Goal: Information Seeking & Learning: Learn about a topic

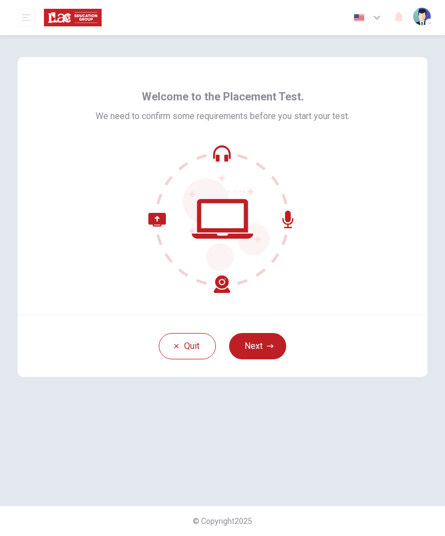
click at [266, 345] on button "Next" at bounding box center [257, 346] width 57 height 26
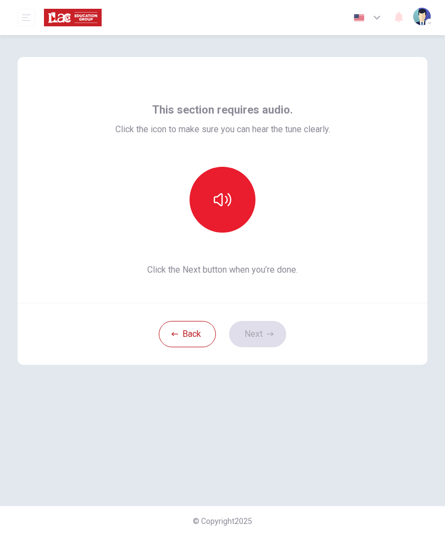
click at [214, 189] on button "button" at bounding box center [222, 200] width 66 height 66
click at [230, 209] on button "button" at bounding box center [222, 200] width 66 height 66
click at [267, 338] on button "Next" at bounding box center [257, 334] width 57 height 26
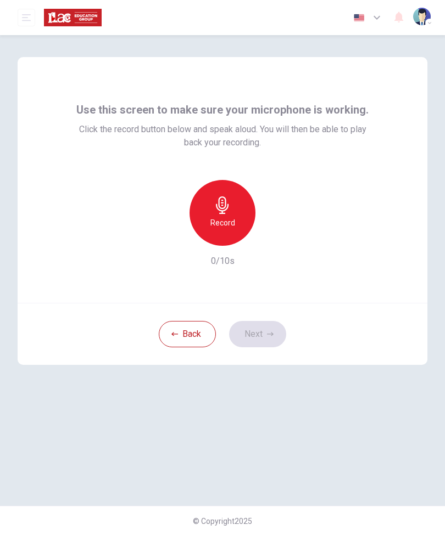
click at [230, 221] on h6 "Record" at bounding box center [222, 222] width 25 height 13
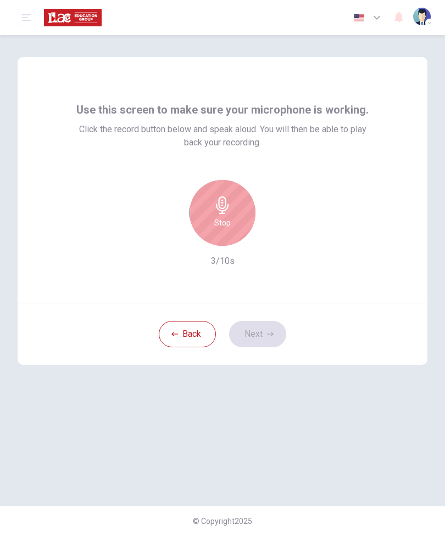
click at [220, 204] on icon "button" at bounding box center [223, 206] width 18 height 18
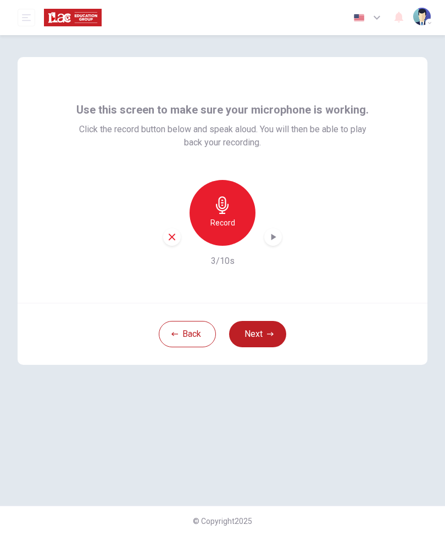
click at [272, 241] on icon "button" at bounding box center [272, 237] width 11 height 11
click at [255, 332] on button "Next" at bounding box center [257, 334] width 57 height 26
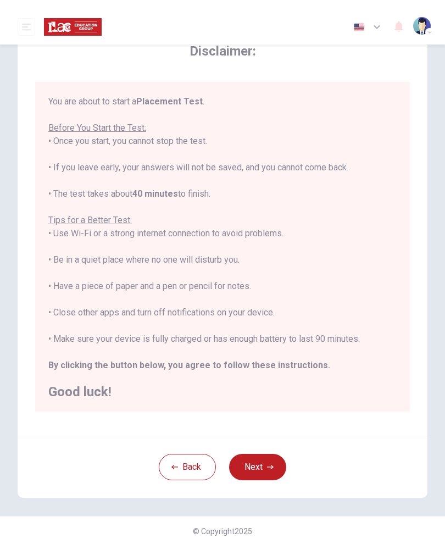
scroll to position [23, 0]
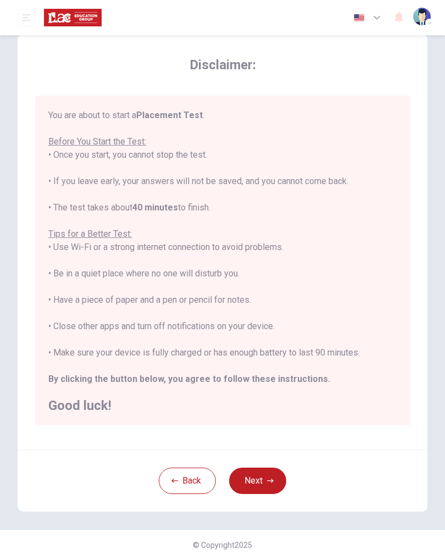
click at [270, 479] on icon "button" at bounding box center [270, 480] width 7 height 7
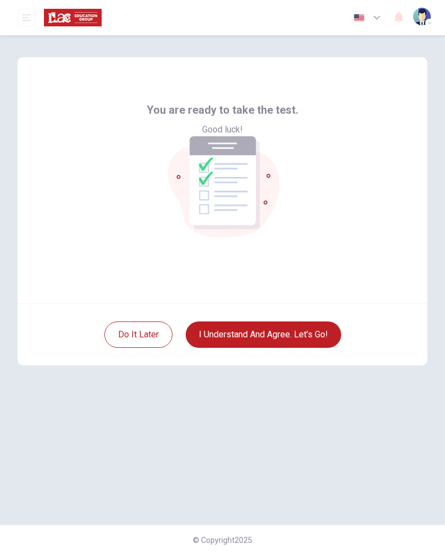
click at [317, 336] on button "I understand and agree. Let’s go!" at bounding box center [263, 334] width 155 height 26
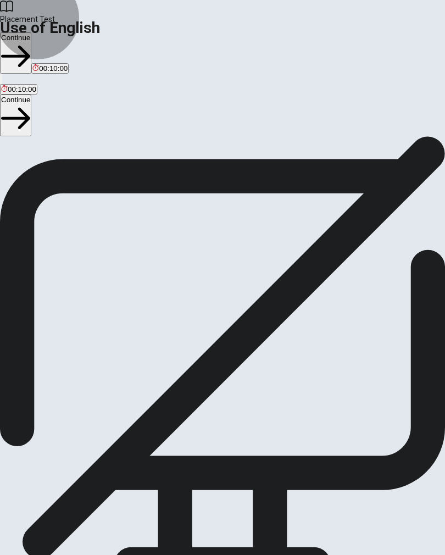
click at [31, 94] on button "Continue" at bounding box center [15, 114] width 31 height 41
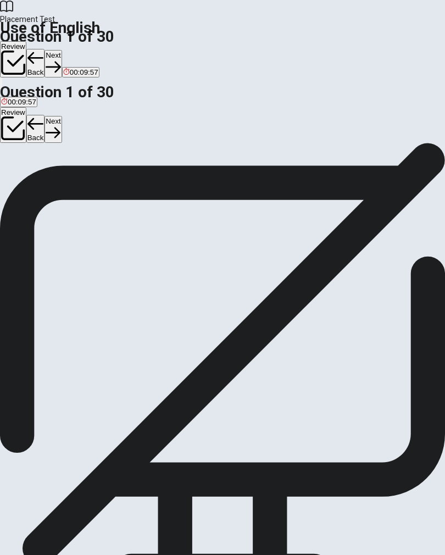
scroll to position [2, 0]
click at [58, 167] on div "D" at bounding box center [50, 163] width 16 height 8
click at [398, 177] on div "Question 1 They ____ playing football when it started to rain. A have B is C wa…" at bounding box center [222, 159] width 445 height 36
click at [61, 116] on button "Next" at bounding box center [52, 129] width 17 height 27
click at [16, 167] on div "A" at bounding box center [8, 163] width 15 height 8
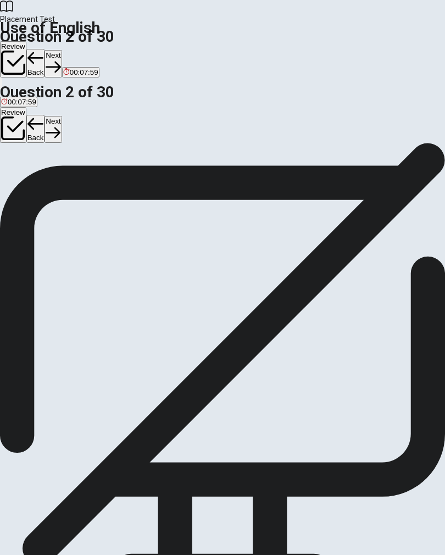
click at [61, 116] on button "Next" at bounding box center [52, 129] width 17 height 27
click at [19, 167] on div "A" at bounding box center [10, 163] width 18 height 8
click at [61, 116] on button "Next" at bounding box center [52, 129] width 17 height 27
click at [59, 177] on button "C didn’t" at bounding box center [50, 167] width 20 height 19
click at [61, 116] on button "Next" at bounding box center [52, 129] width 17 height 27
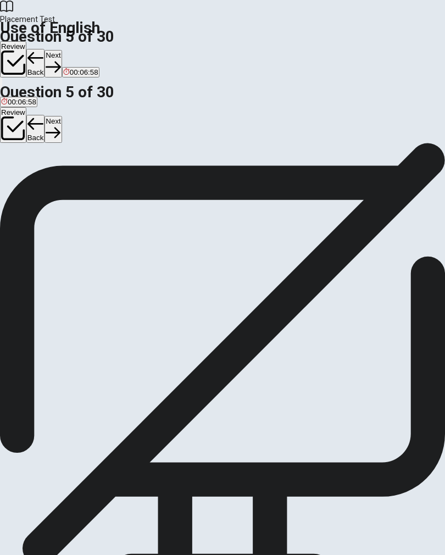
click at [48, 167] on div "C" at bounding box center [43, 163] width 12 height 8
click at [36, 98] on span "00:06:17" at bounding box center [22, 102] width 29 height 8
click at [61, 116] on button "Next" at bounding box center [52, 129] width 17 height 27
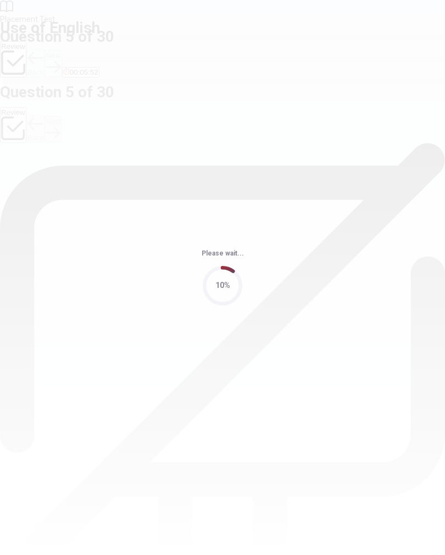
scroll to position [0, 0]
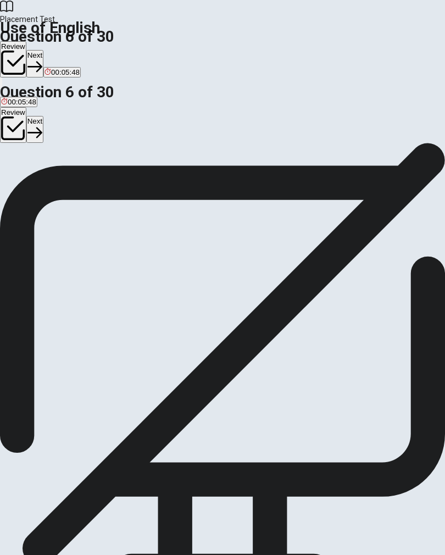
click at [36, 98] on span "00:05:48" at bounding box center [22, 102] width 29 height 8
click at [80, 167] on div "D" at bounding box center [72, 163] width 16 height 8
click at [43, 116] on button "Next" at bounding box center [34, 129] width 17 height 27
click at [43, 167] on div "C" at bounding box center [35, 163] width 16 height 8
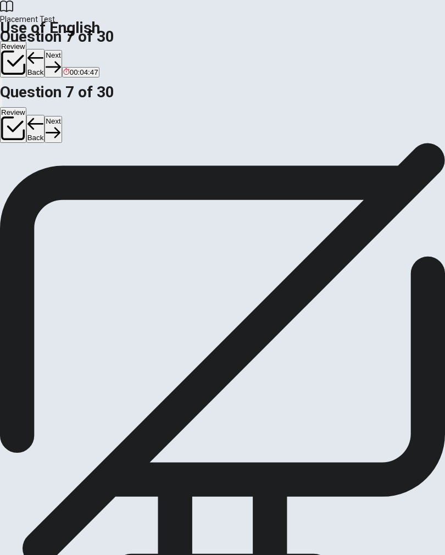
click at [61, 116] on button "Next" at bounding box center [52, 129] width 17 height 27
click at [55, 167] on div "B" at bounding box center [36, 163] width 37 height 8
click at [61, 116] on button "Next" at bounding box center [52, 129] width 17 height 27
click at [41, 167] on div "B" at bounding box center [31, 163] width 20 height 8
click at [61, 116] on button "Next" at bounding box center [52, 129] width 17 height 27
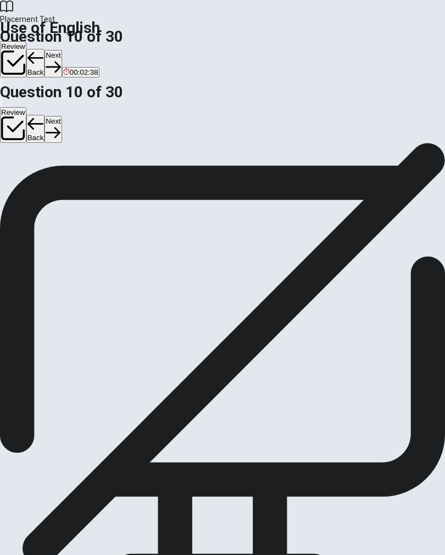
click at [361, 177] on div "Question 10 ___ she finished the project yet? A Does B Is C Have D Has" at bounding box center [222, 159] width 445 height 36
click at [61, 167] on div "D" at bounding box center [54, 163] width 13 height 8
click at [61, 116] on button "Next" at bounding box center [52, 129] width 17 height 27
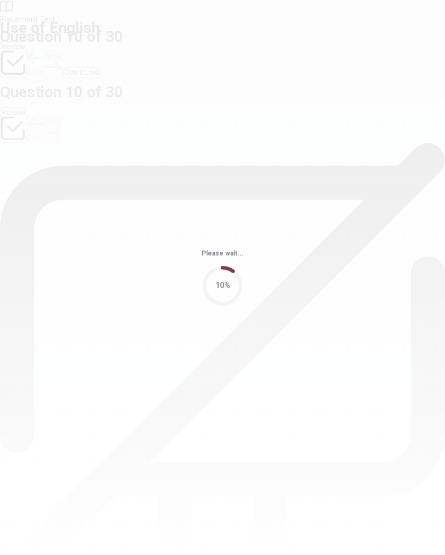
scroll to position [0, 0]
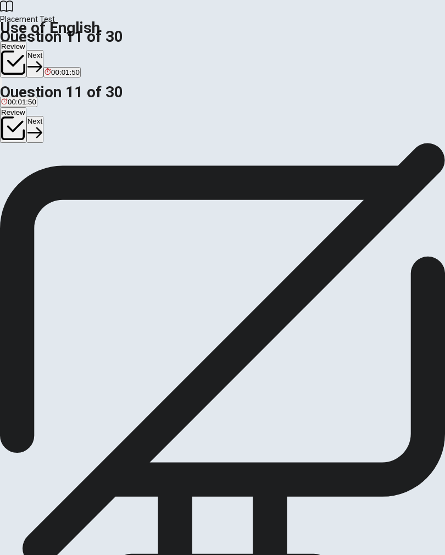
click at [36, 98] on span "00:01:50" at bounding box center [22, 102] width 29 height 8
click at [144, 167] on div "D" at bounding box center [136, 163] width 43 height 8
click at [43, 116] on button "Next" at bounding box center [34, 129] width 17 height 27
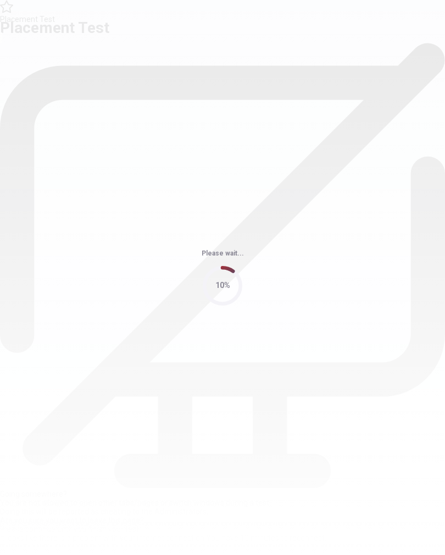
scroll to position [0, 0]
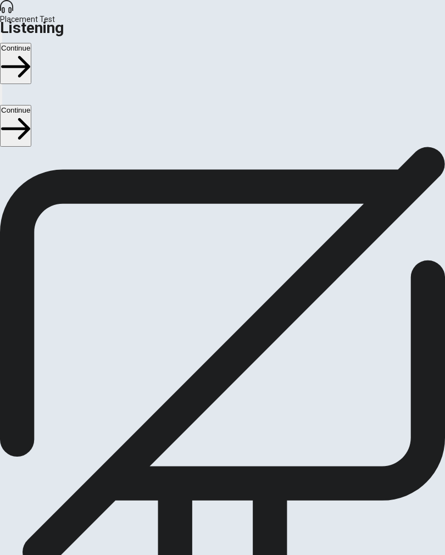
click at [31, 105] on button "Continue" at bounding box center [15, 125] width 31 height 41
click at [2, 94] on button "button" at bounding box center [1, 99] width 2 height 10
type input "10"
click at [7, 154] on input "checkbox" at bounding box center [3, 150] width 7 height 7
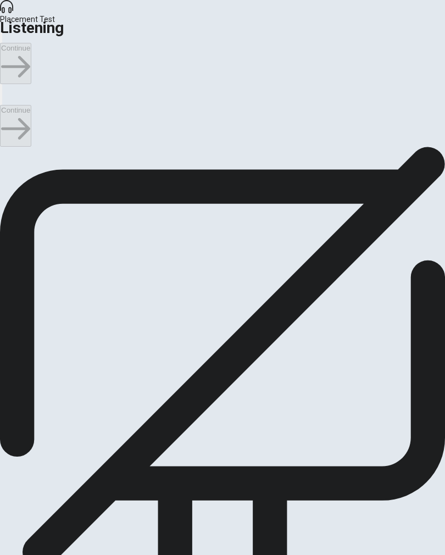
checkbox input "true"
type input "14"
checkbox input "false"
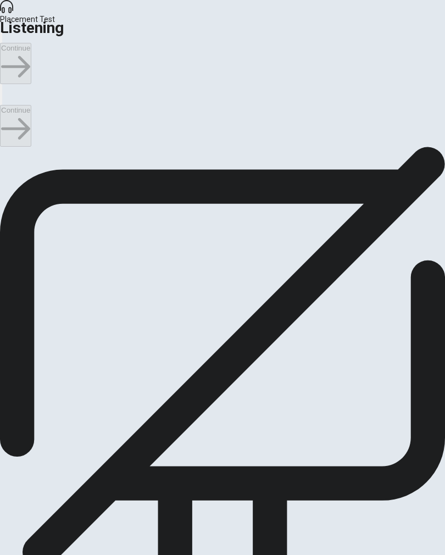
type input "15"
click at [7, 154] on input "checkbox" at bounding box center [3, 150] width 7 height 7
checkbox input "true"
type input "18"
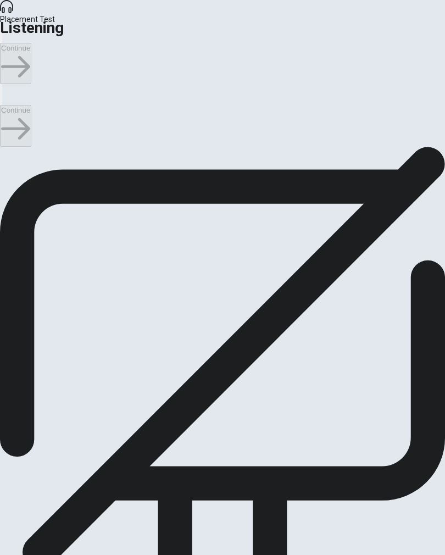
click at [7, 154] on input "checkbox" at bounding box center [3, 150] width 7 height 7
checkbox input "true"
type input "25"
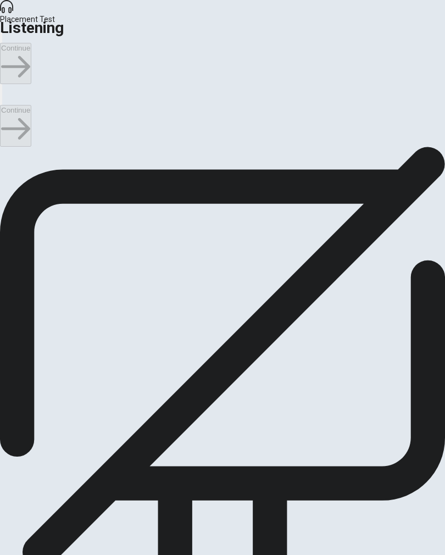
click at [7, 154] on input "checkbox" at bounding box center [3, 150] width 7 height 7
checkbox input "false"
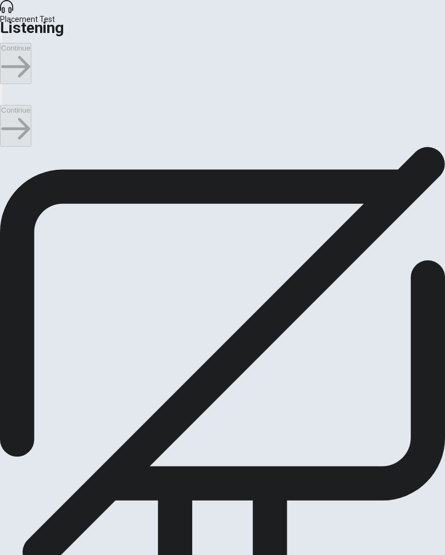
type input "76"
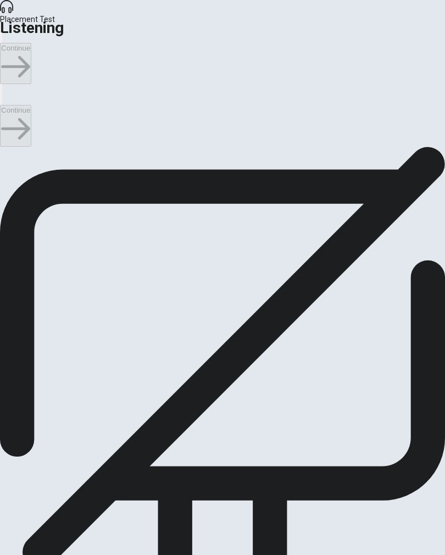
click at [7, 149] on input "checkbox" at bounding box center [3, 145] width 7 height 7
checkbox input "true"
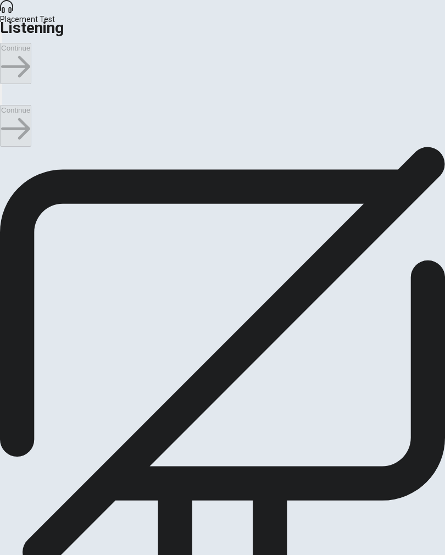
type input "83"
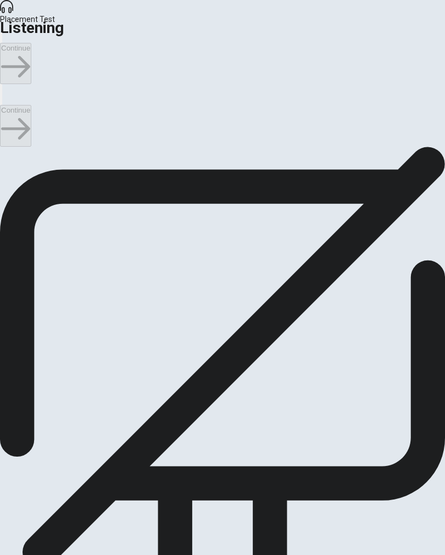
click at [7, 92] on input "checkbox" at bounding box center [3, 88] width 7 height 7
checkbox input "false"
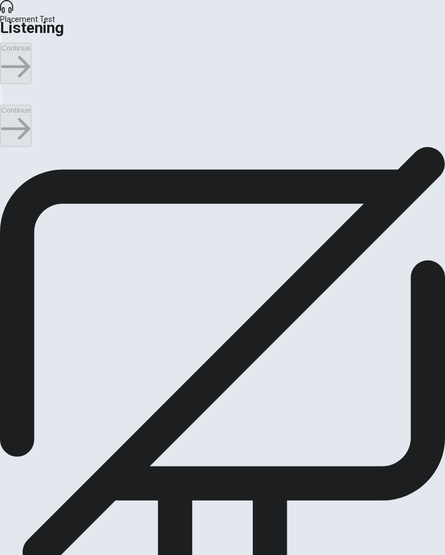
scroll to position [63, 0]
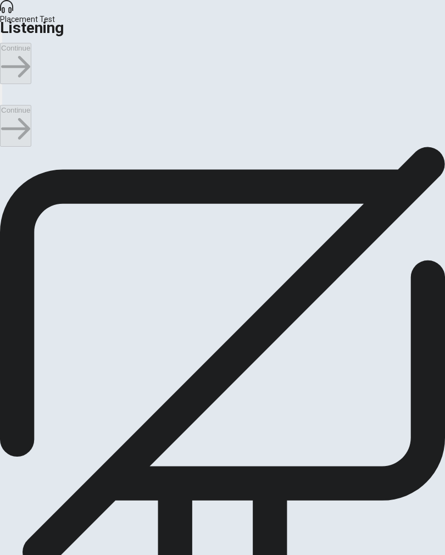
scroll to position [36, 0]
type input "9"
click at [7, 118] on input "checkbox" at bounding box center [3, 114] width 7 height 7
checkbox input "true"
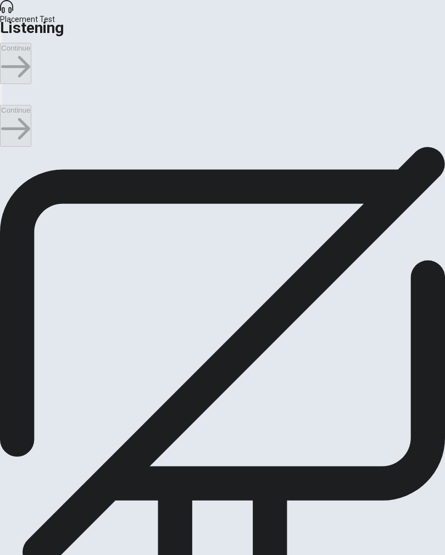
type input "10"
click at [7, 118] on input "checkbox" at bounding box center [3, 114] width 7 height 7
checkbox input "false"
type input "14"
click at [7, 118] on input "checkbox" at bounding box center [3, 114] width 7 height 7
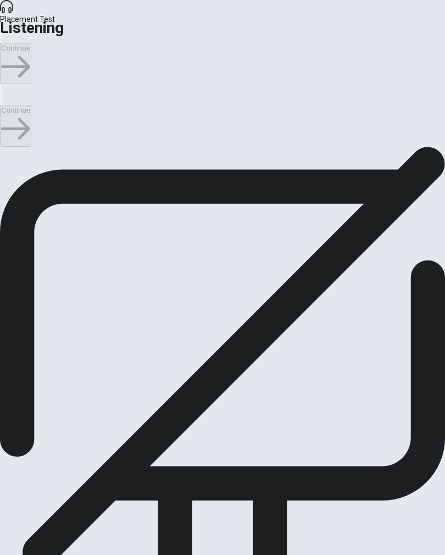
checkbox input "true"
type input "26"
click at [7, 118] on input "checkbox" at bounding box center [3, 114] width 7 height 7
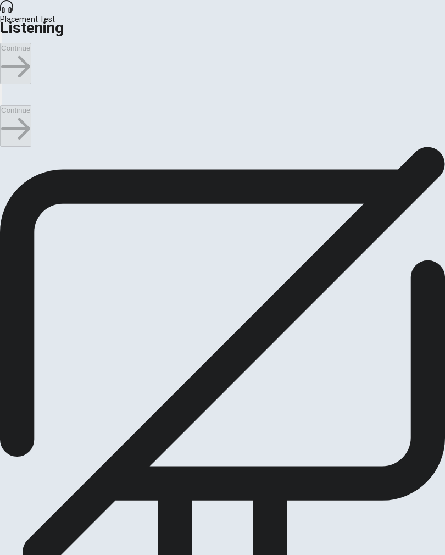
scroll to position [435, 0]
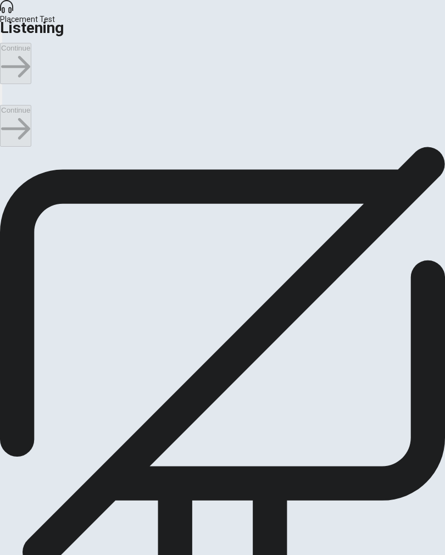
click at [7, 118] on input "checkbox" at bounding box center [3, 114] width 7 height 7
checkbox input "true"
type input "58"
click at [7, 118] on input "checkbox" at bounding box center [3, 114] width 7 height 7
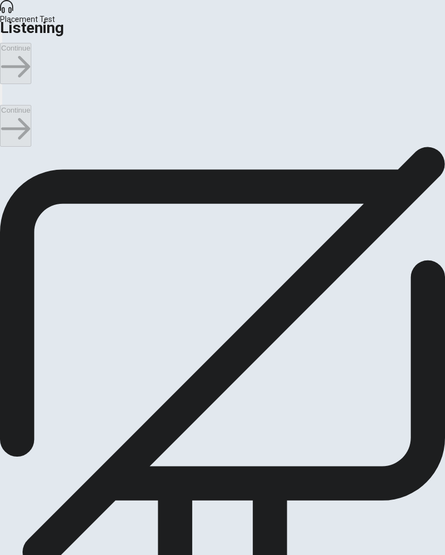
checkbox input "false"
type input "59"
click at [7, 118] on input "checkbox" at bounding box center [3, 114] width 7 height 7
checkbox input "true"
type input "59"
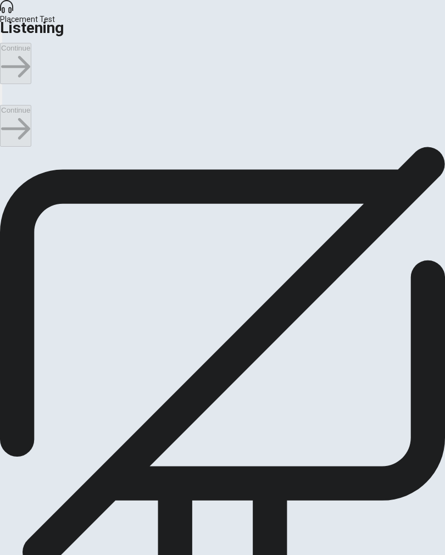
click at [7, 118] on input "checkbox" at bounding box center [3, 114] width 7 height 7
checkbox input "false"
type input "59"
click at [7, 118] on input "checkbox" at bounding box center [3, 114] width 7 height 7
checkbox input "true"
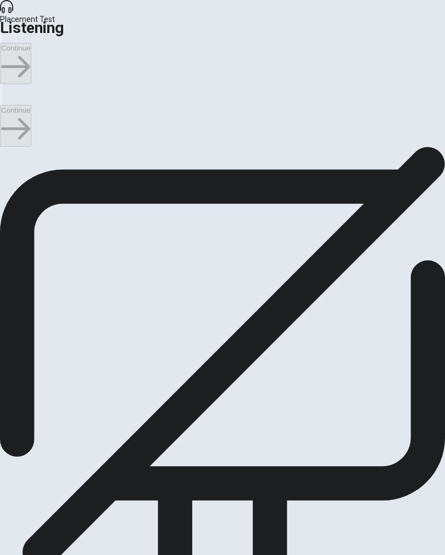
type input "61"
click at [7, 118] on input "checkbox" at bounding box center [3, 114] width 7 height 7
checkbox input "false"
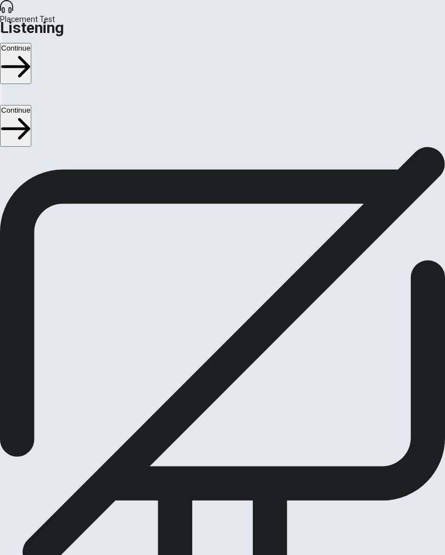
click at [31, 105] on button "Continue" at bounding box center [15, 125] width 31 height 41
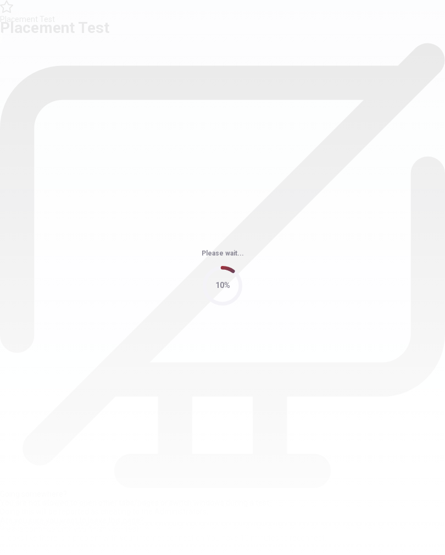
scroll to position [0, 0]
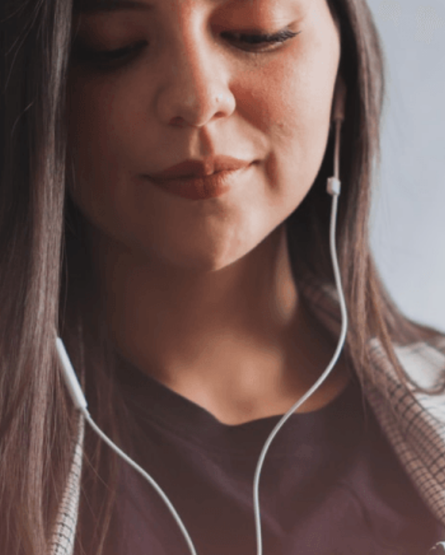
scroll to position [99, 0]
click at [383, 245] on img at bounding box center [222, 277] width 445 height 555
click at [31, 105] on button "Continue" at bounding box center [15, 125] width 31 height 41
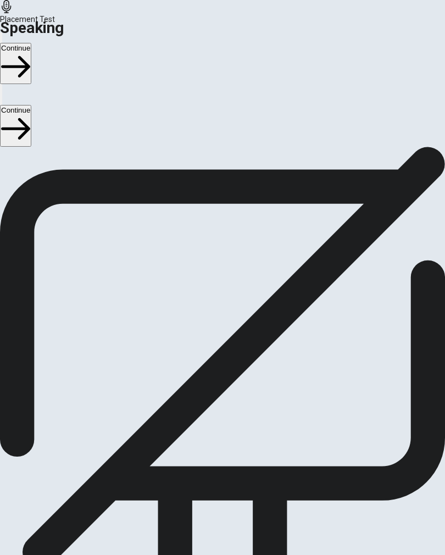
scroll to position [36, 0]
click at [227, 350] on icon at bounding box center [221, 332] width 25 height 35
click at [211, 278] on icon "Play Audio" at bounding box center [211, 278] width 0 height 0
click at [227, 268] on icon at bounding box center [223, 254] width 30 height 30
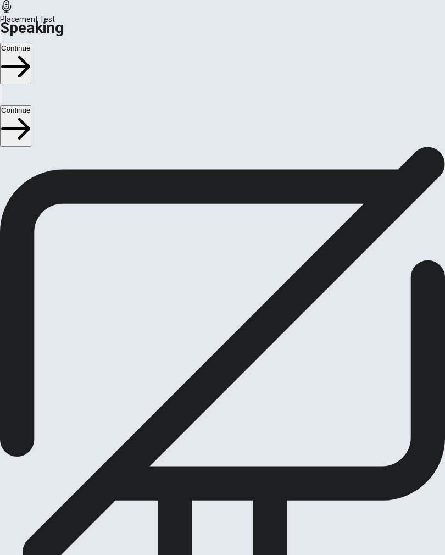
click at [31, 105] on button "Continue" at bounding box center [15, 125] width 31 height 41
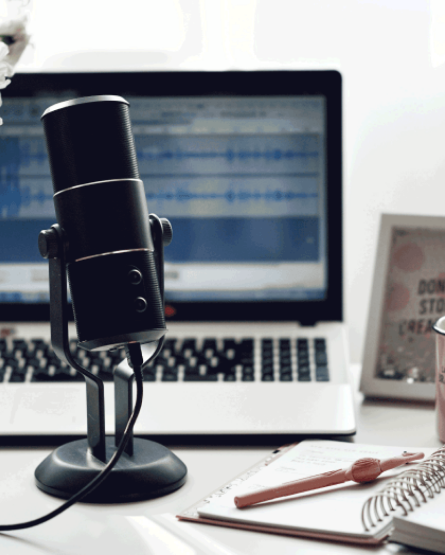
scroll to position [54, 0]
click at [359, 186] on span "The Speaking Test will start now. There are 3 questions in this section. • 1 qu…" at bounding box center [179, 153] width 359 height 105
click at [46, 149] on span "The Speaking Test will start now. There are 3 questions in this section. • 1 qu…" at bounding box center [179, 153] width 359 height 105
click at [31, 105] on button "Continue" at bounding box center [15, 125] width 31 height 41
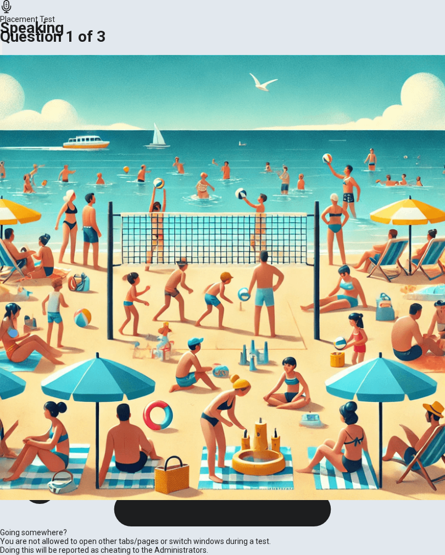
click at [149, 211] on img at bounding box center [222, 277] width 445 height 555
click at [36, 536] on div at bounding box center [222, 555] width 445 height 0
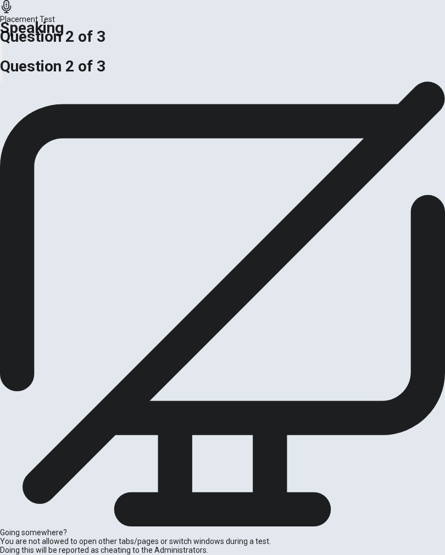
click at [238, 456] on div "00:00:32 Response Time" at bounding box center [222, 516] width 445 height 981
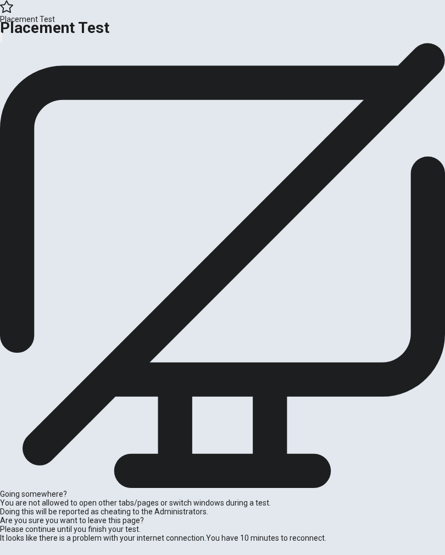
scroll to position [0, 0]
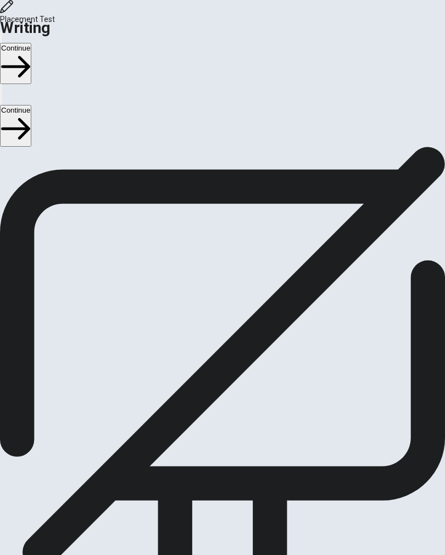
click at [31, 105] on button "Continue" at bounding box center [15, 125] width 31 height 41
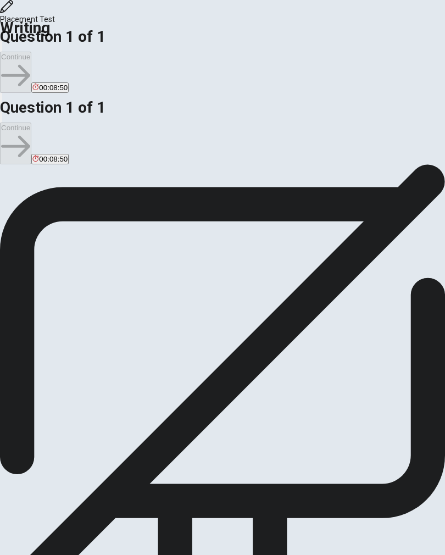
scroll to position [74, 0]
